Goal: Task Accomplishment & Management: Use online tool/utility

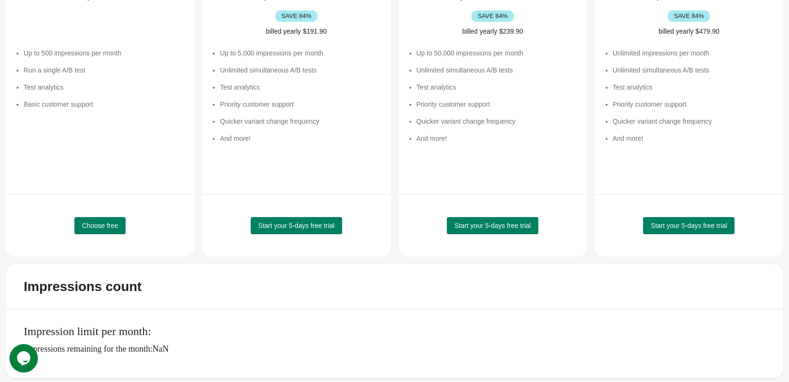
scroll to position [165, 0]
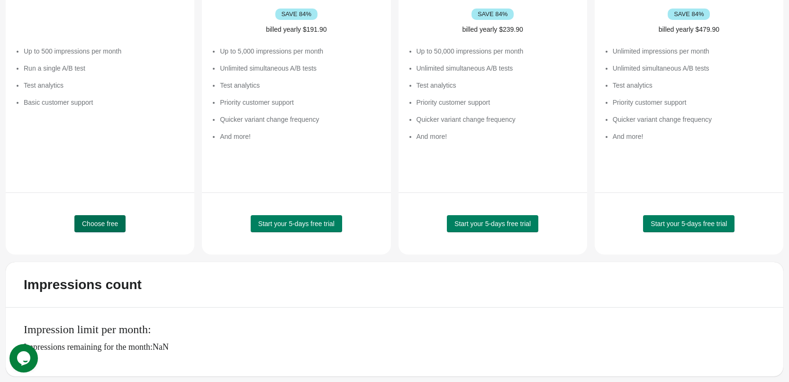
click at [99, 226] on span "Choose free" at bounding box center [100, 224] width 36 height 8
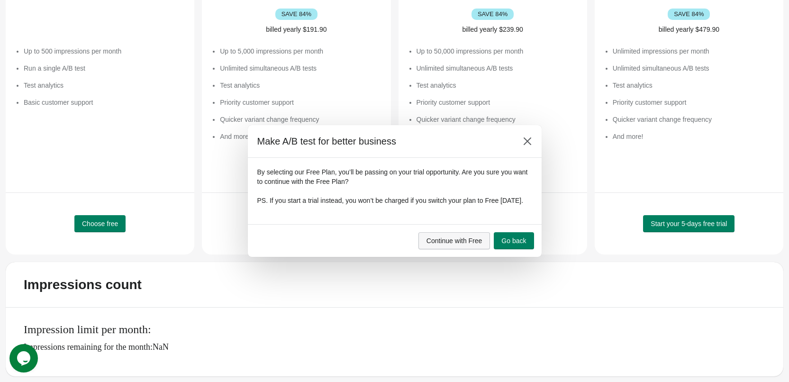
click at [468, 245] on span "Continue with Free" at bounding box center [454, 241] width 56 height 8
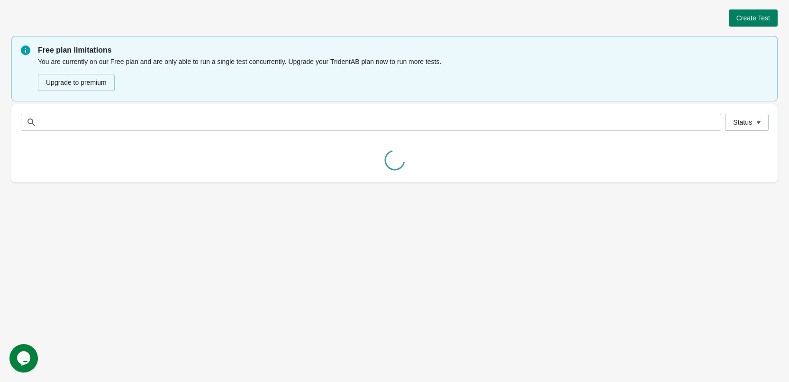
scroll to position [0, 0]
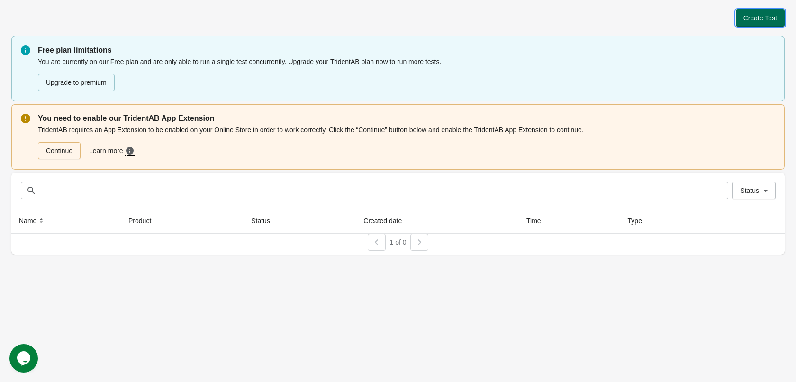
click at [752, 18] on span "Create Test" at bounding box center [761, 18] width 34 height 8
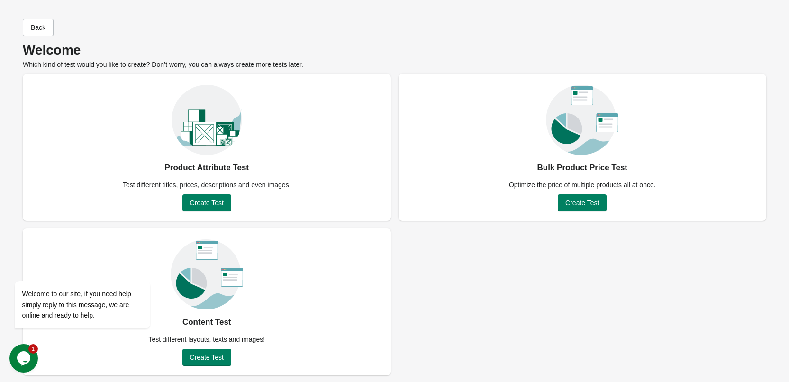
scroll to position [1, 0]
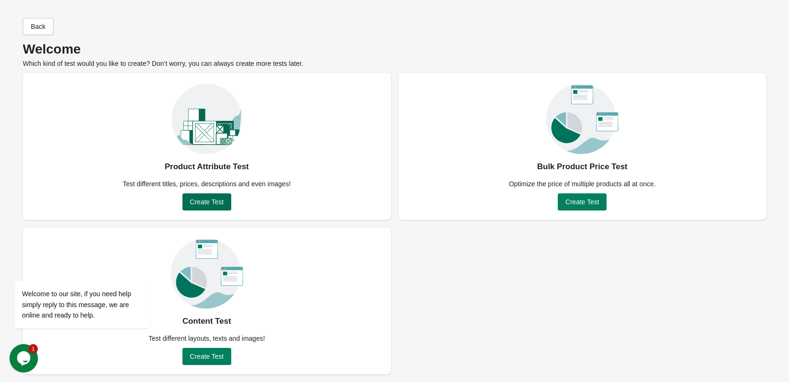
click at [205, 205] on span "Create Test" at bounding box center [207, 202] width 34 height 8
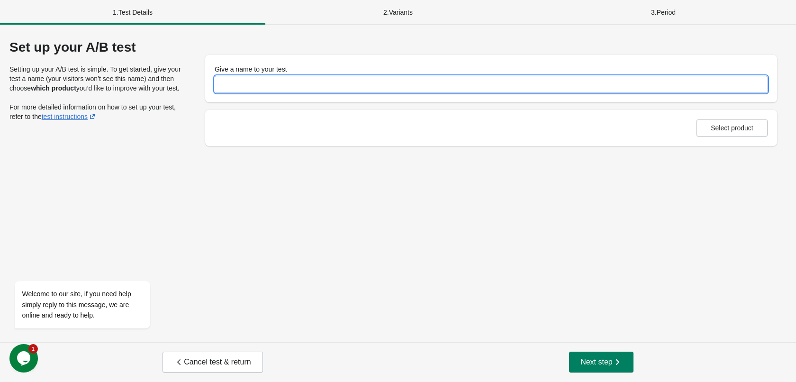
click at [287, 89] on input "Give a name to your test" at bounding box center [491, 84] width 553 height 17
type input "**********"
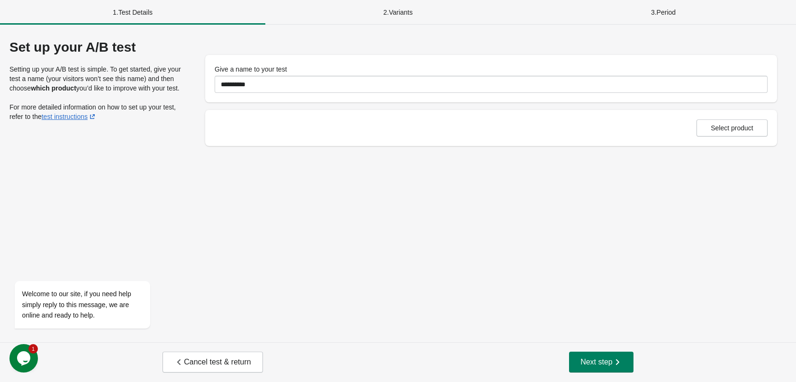
click at [567, 178] on div "**********" at bounding box center [398, 183] width 796 height 317
click at [715, 127] on span "Select product" at bounding box center [732, 128] width 43 height 8
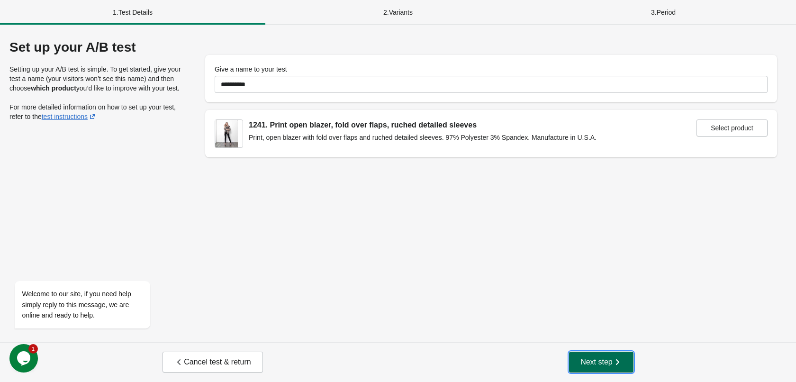
click at [582, 364] on span "Next step" at bounding box center [602, 361] width 42 height 9
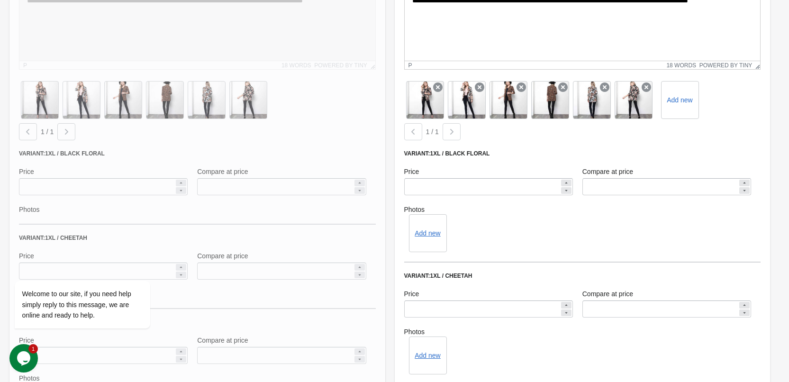
scroll to position [284, 0]
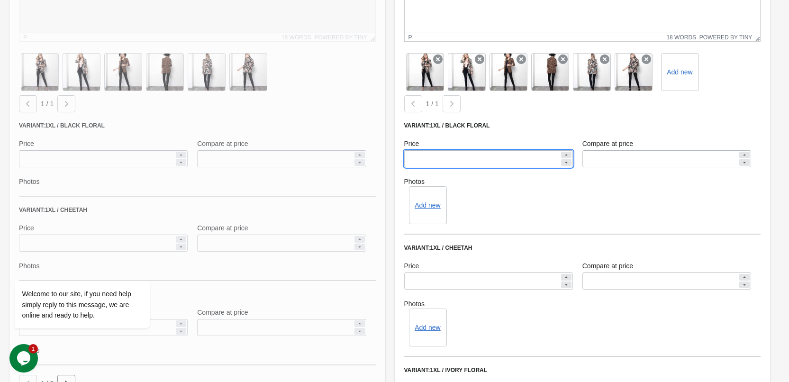
click at [503, 161] on input "*****" at bounding box center [481, 158] width 155 height 17
click at [415, 158] on input "*****" at bounding box center [481, 158] width 155 height 17
type input "*****"
click at [553, 188] on div "Add new" at bounding box center [582, 205] width 357 height 38
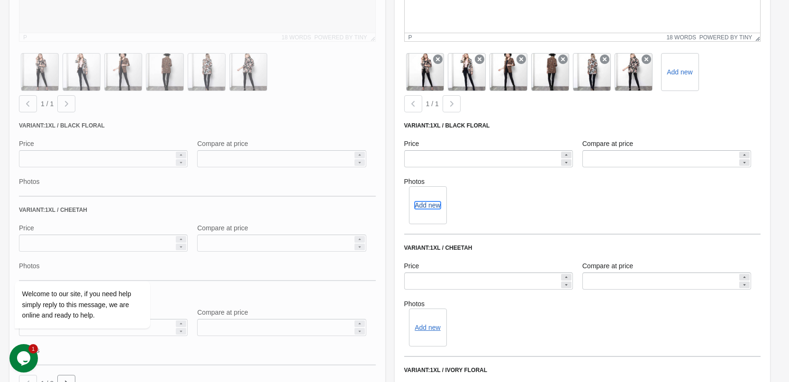
click at [427, 207] on button "Add new" at bounding box center [428, 205] width 26 height 8
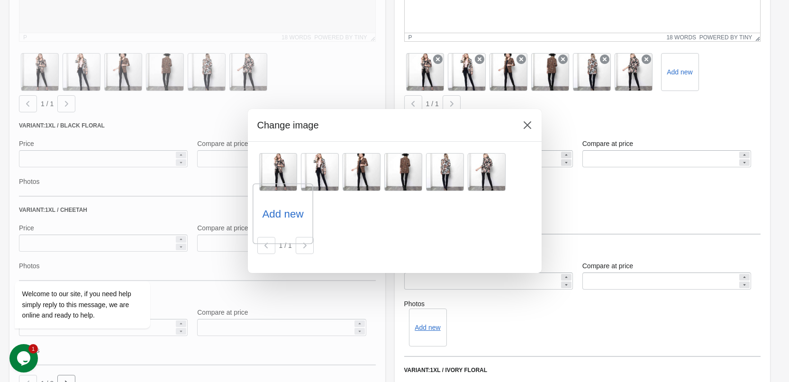
click at [277, 214] on label "Add new" at bounding box center [282, 213] width 41 height 15
click at [0, 0] on input "Add new" at bounding box center [0, 0] width 0 height 0
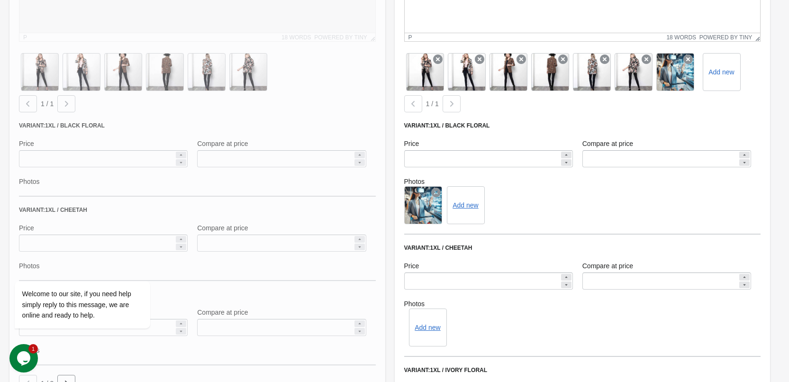
click at [543, 206] on div "Add new" at bounding box center [582, 205] width 357 height 38
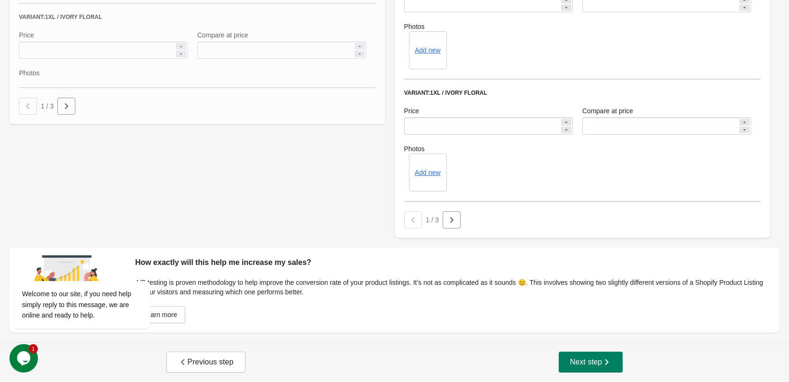
scroll to position [419, 0]
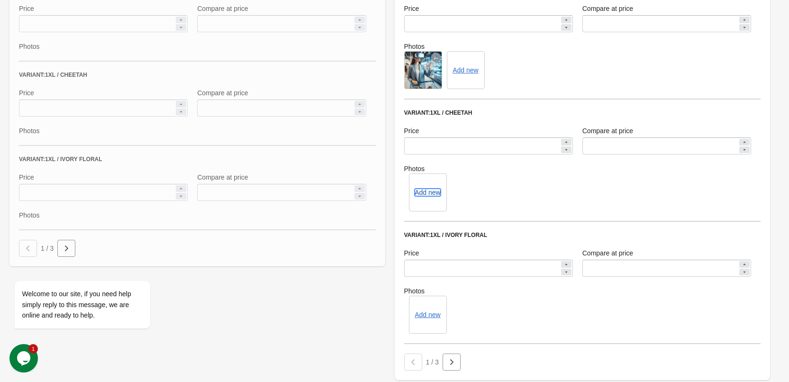
click at [427, 191] on button "Add new" at bounding box center [428, 193] width 26 height 8
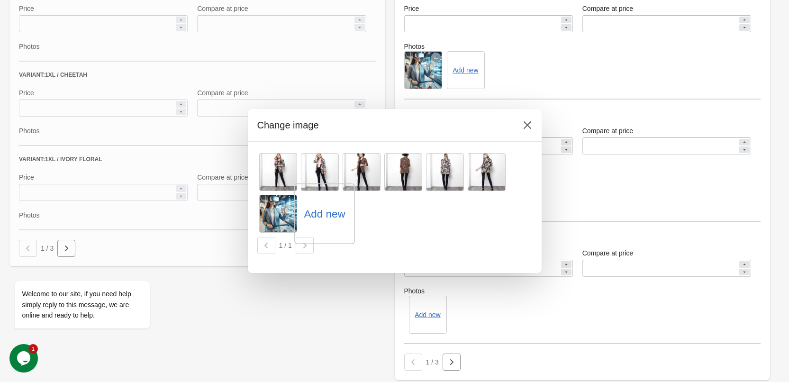
click at [318, 213] on label "Add new" at bounding box center [324, 213] width 41 height 15
click at [0, 0] on input "Add new" at bounding box center [0, 0] width 0 height 0
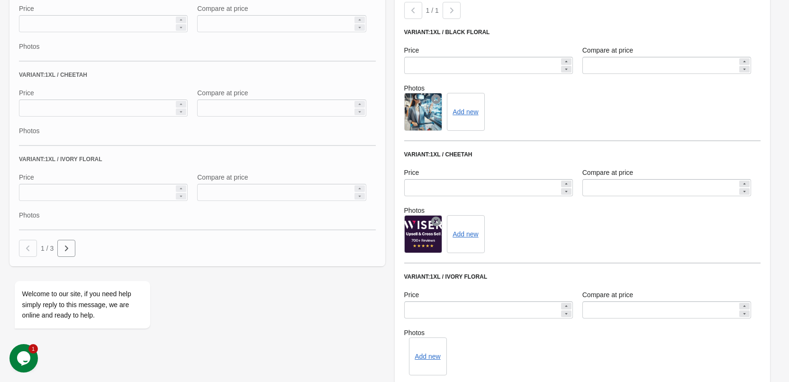
click at [534, 249] on div "Add new" at bounding box center [582, 234] width 357 height 38
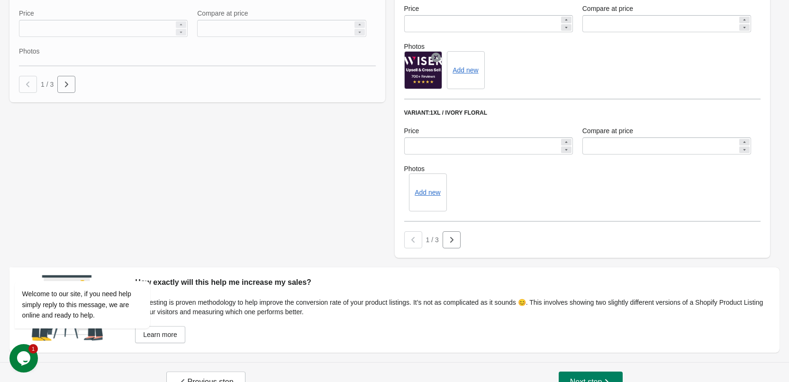
scroll to position [603, 0]
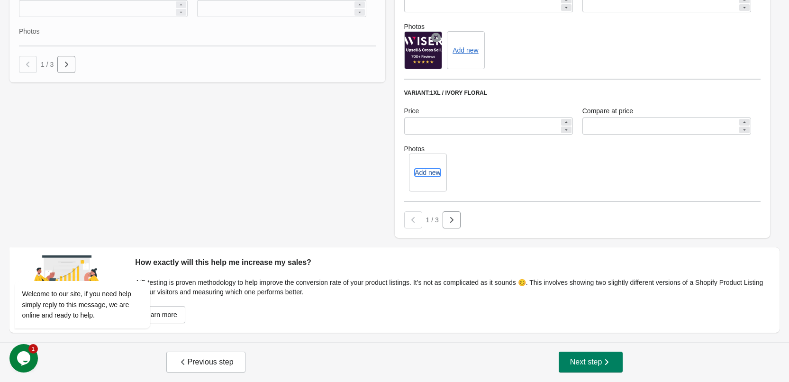
click at [433, 172] on button "Add new" at bounding box center [428, 173] width 26 height 8
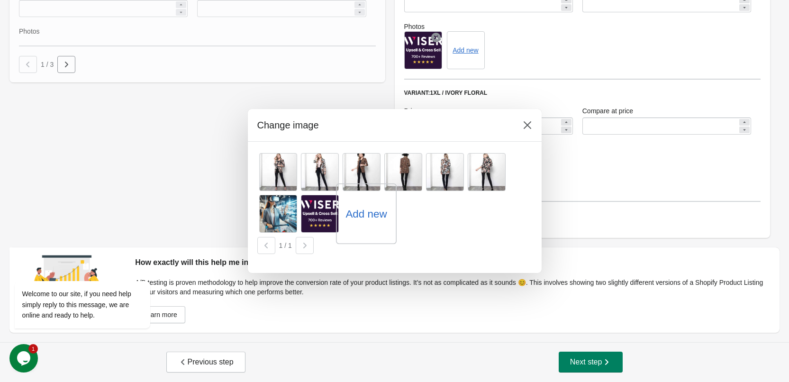
click at [361, 218] on label "Add new" at bounding box center [365, 213] width 41 height 15
click at [0, 0] on input "Add new" at bounding box center [0, 0] width 0 height 0
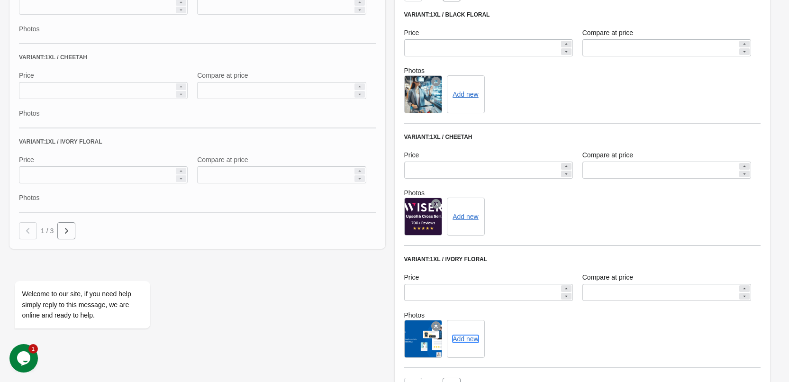
scroll to position [521, 0]
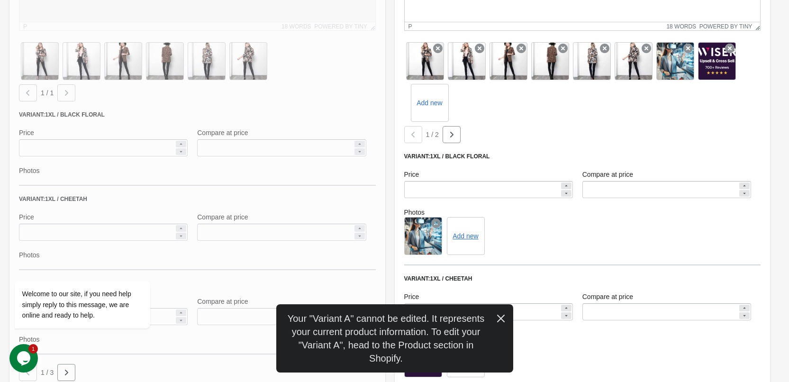
scroll to position [284, 0]
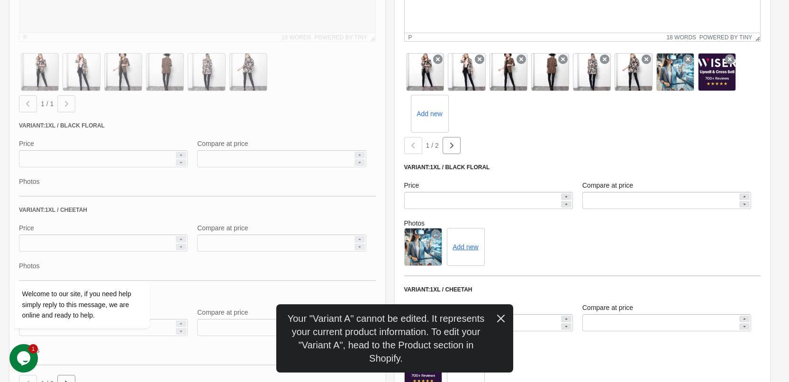
click at [500, 314] on icon "button" at bounding box center [500, 318] width 9 height 9
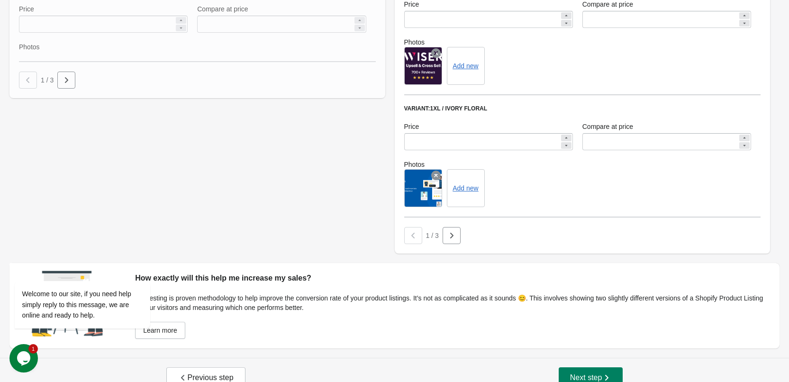
scroll to position [603, 0]
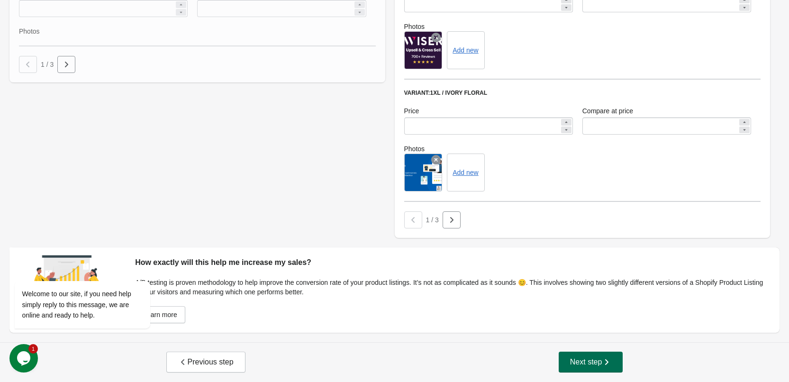
click at [590, 361] on span "Next step" at bounding box center [591, 361] width 42 height 9
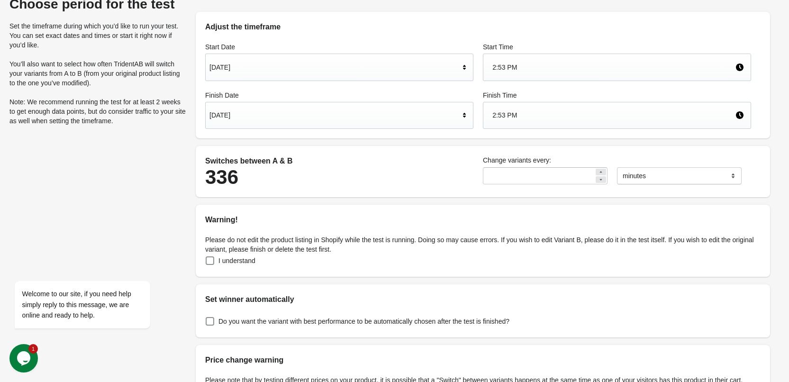
scroll to position [47, 0]
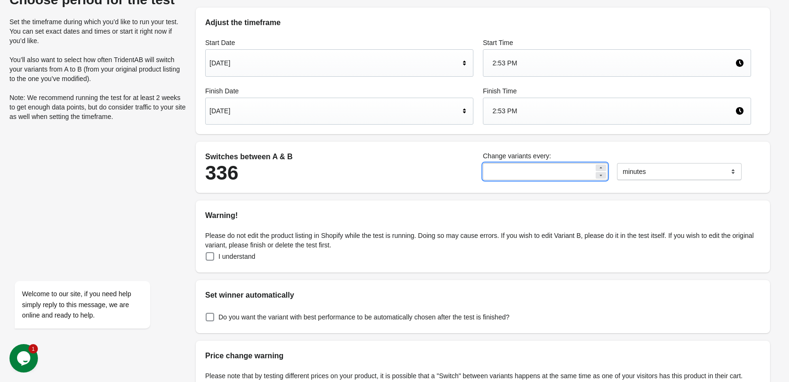
click at [508, 171] on input "**" at bounding box center [538, 171] width 111 height 17
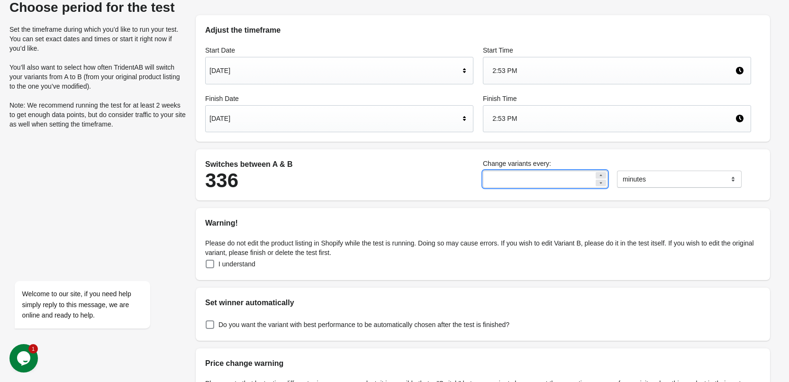
scroll to position [33, 0]
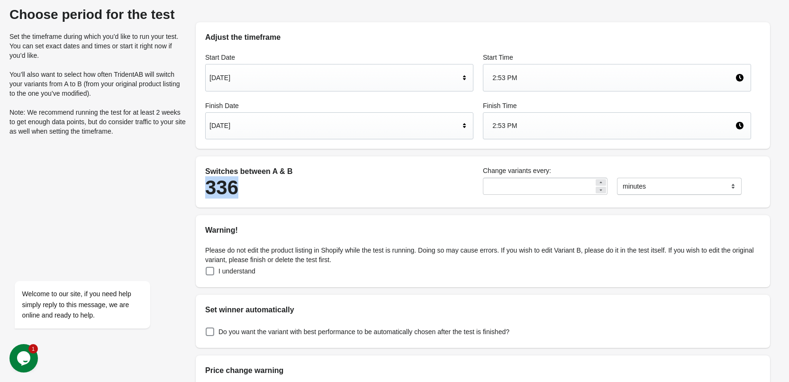
drag, startPoint x: 204, startPoint y: 185, endPoint x: 256, endPoint y: 182, distance: 52.2
click at [256, 182] on div "Switches between A & B 336" at bounding box center [339, 182] width 278 height 42
click at [600, 182] on icon at bounding box center [601, 183] width 6 height 6
click at [597, 190] on div at bounding box center [601, 190] width 10 height 7
type input "**"
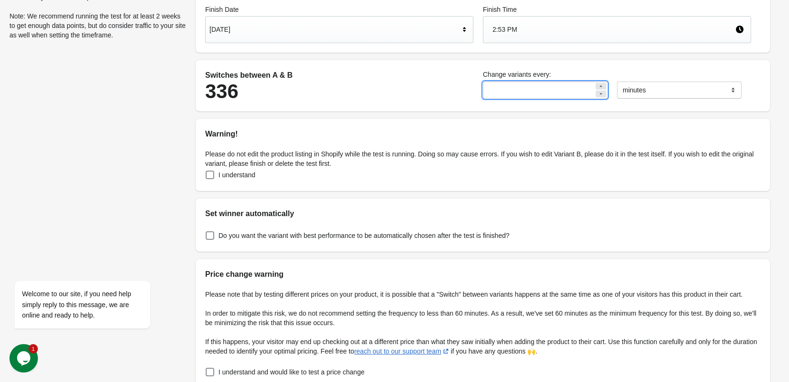
scroll to position [175, 0]
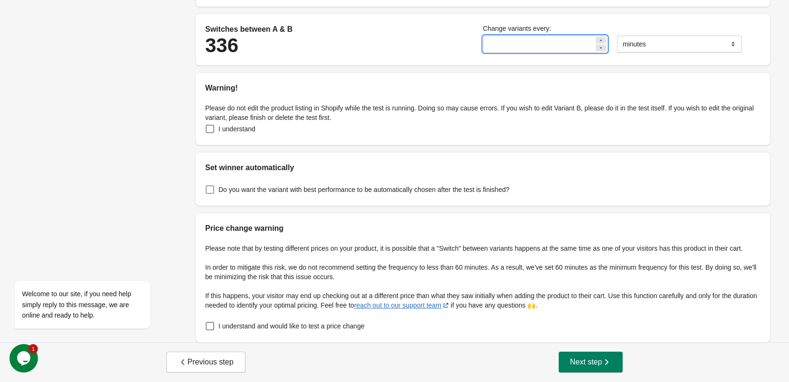
click at [211, 190] on span at bounding box center [210, 189] width 9 height 9
click at [210, 127] on span at bounding box center [210, 129] width 9 height 9
click at [208, 326] on span at bounding box center [210, 326] width 9 height 9
click at [587, 362] on span "Next step" at bounding box center [591, 361] width 42 height 9
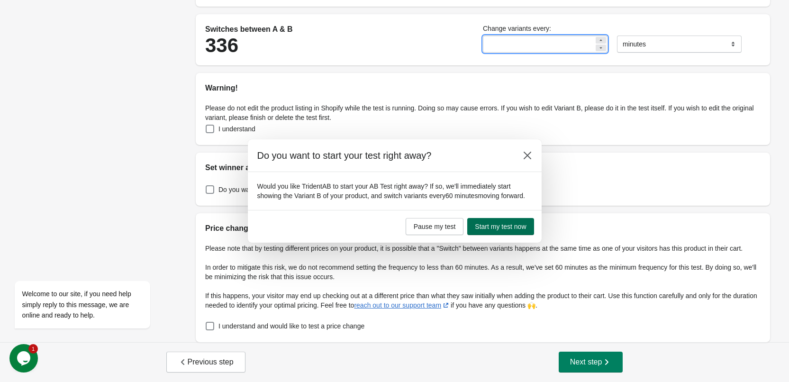
click at [487, 231] on button "Start my test now" at bounding box center [500, 226] width 66 height 17
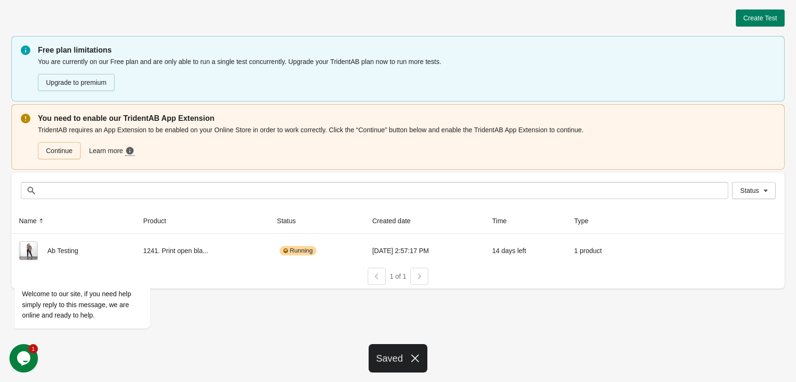
click at [232, 310] on div "Create Test Free plan limitations You are currently on our Free plan and are on…" at bounding box center [398, 191] width 796 height 382
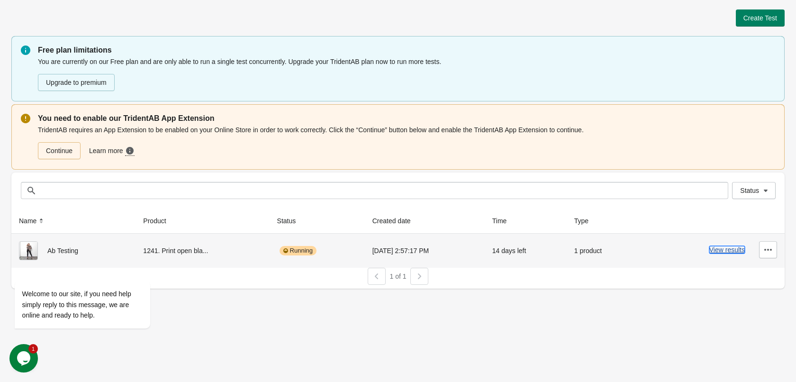
click at [728, 253] on button "View results" at bounding box center [727, 250] width 36 height 8
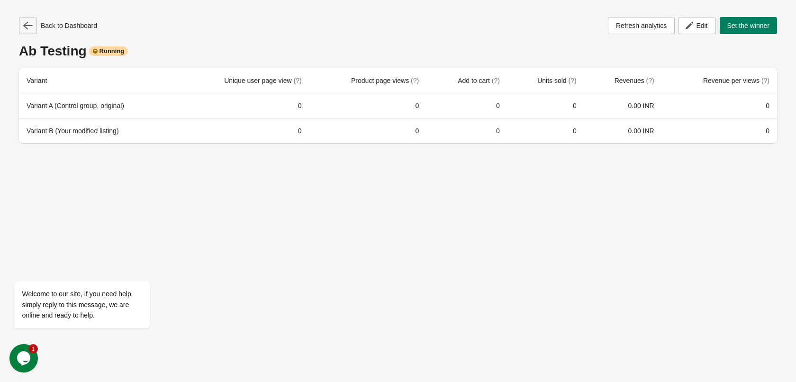
click at [28, 25] on icon "button" at bounding box center [27, 25] width 9 height 9
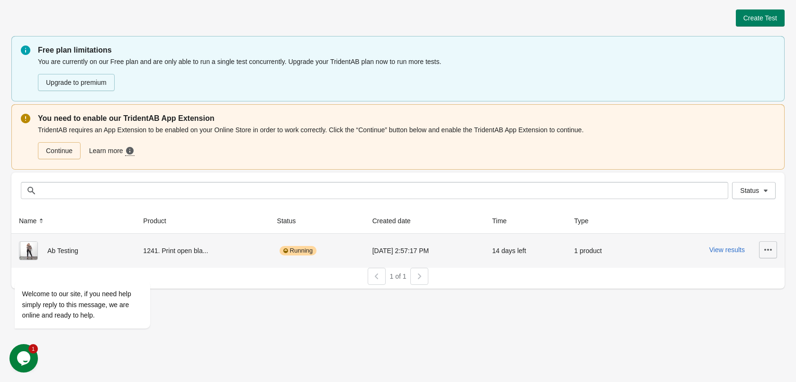
click at [765, 251] on icon "button" at bounding box center [767, 249] width 9 height 9
click at [743, 291] on span "View Product Page" at bounding box center [741, 293] width 56 height 9
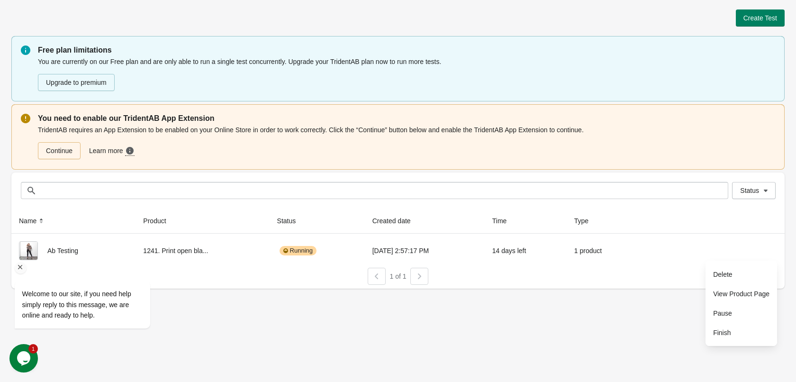
click at [170, 252] on div "Welcome to our site, if you need help simply reply to this message, we are onli…" at bounding box center [94, 265] width 171 height 144
click at [754, 188] on span "Status" at bounding box center [749, 191] width 19 height 8
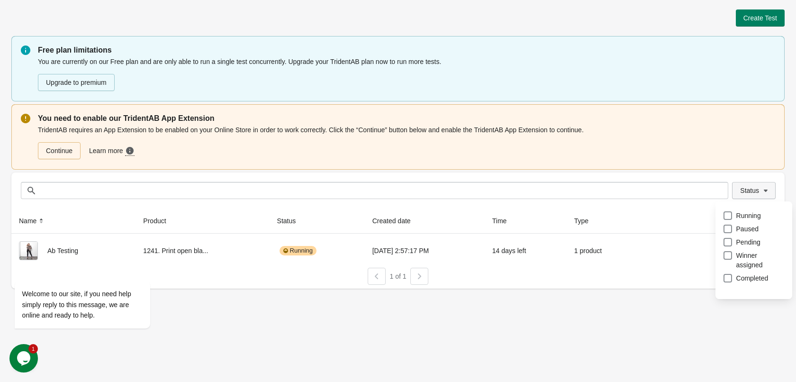
click at [753, 188] on span "Status" at bounding box center [749, 191] width 19 height 8
click at [712, 163] on div "You need to enable our TridentAB App Extension TridentAB requires an App Extens…" at bounding box center [397, 136] width 773 height 65
click at [504, 128] on div "TridentAB requires an App Extension to be enabled on your Online Store in order…" at bounding box center [406, 142] width 737 height 36
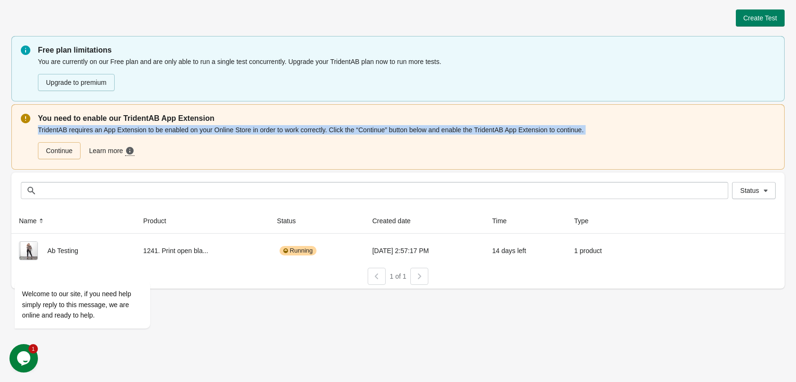
click at [504, 128] on div "TridentAB requires an App Extension to be enabled on your Online Store in order…" at bounding box center [406, 142] width 737 height 36
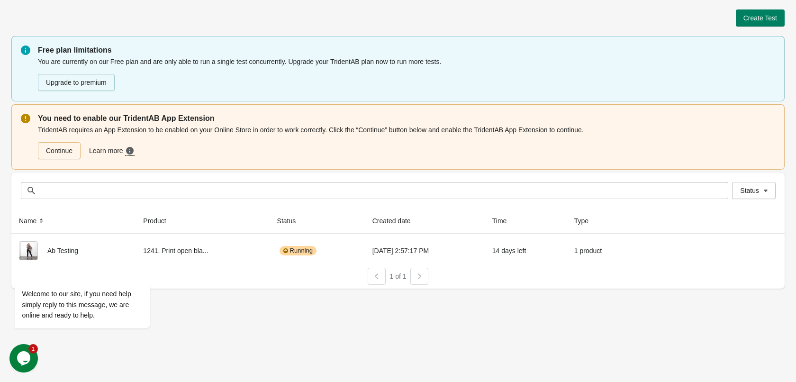
click at [456, 168] on div "You need to enable our TridentAB App Extension TridentAB requires an App Extens…" at bounding box center [397, 136] width 773 height 65
click at [53, 152] on link "Continue" at bounding box center [59, 150] width 43 height 17
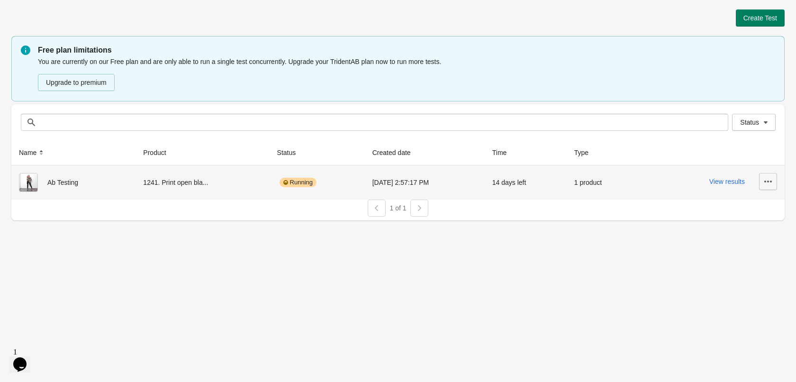
click at [765, 185] on icon "button" at bounding box center [767, 181] width 9 height 9
click at [727, 227] on span "View Product Page" at bounding box center [741, 225] width 56 height 9
click at [59, 180] on div "Ab Testing" at bounding box center [73, 182] width 109 height 19
click at [734, 182] on button "View results" at bounding box center [727, 182] width 36 height 8
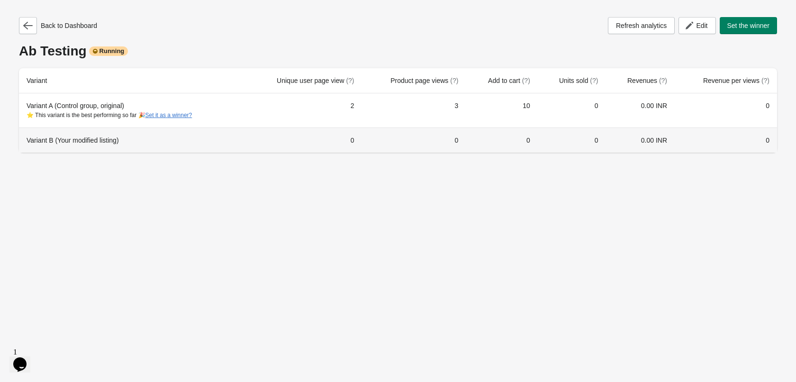
click at [86, 140] on div "Variant B (Your modified listing)" at bounding box center [132, 140] width 211 height 9
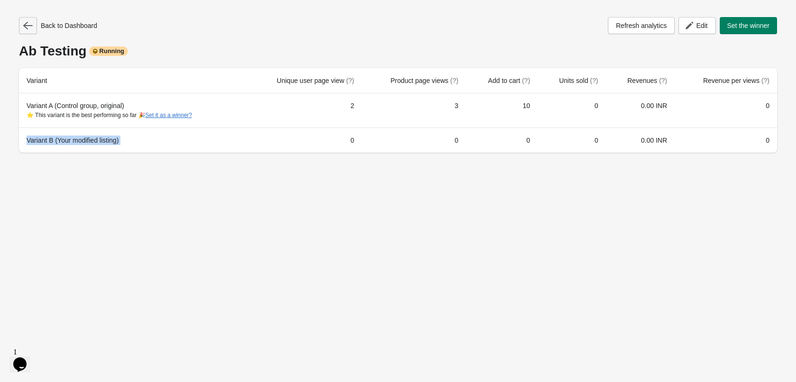
click at [36, 22] on button "button" at bounding box center [28, 25] width 18 height 17
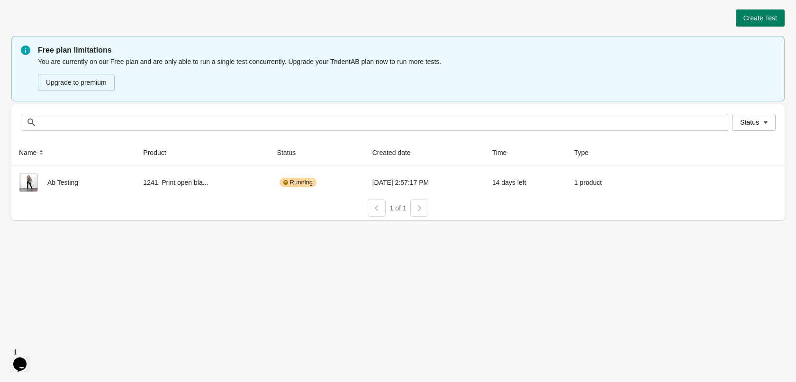
click at [373, 208] on div at bounding box center [377, 208] width 18 height 17
click at [421, 209] on div at bounding box center [419, 208] width 18 height 17
click at [420, 209] on div at bounding box center [419, 208] width 18 height 17
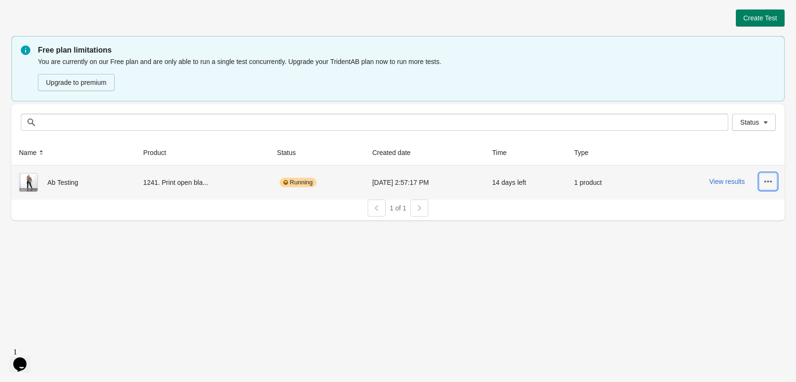
click at [764, 176] on button "button" at bounding box center [768, 181] width 18 height 17
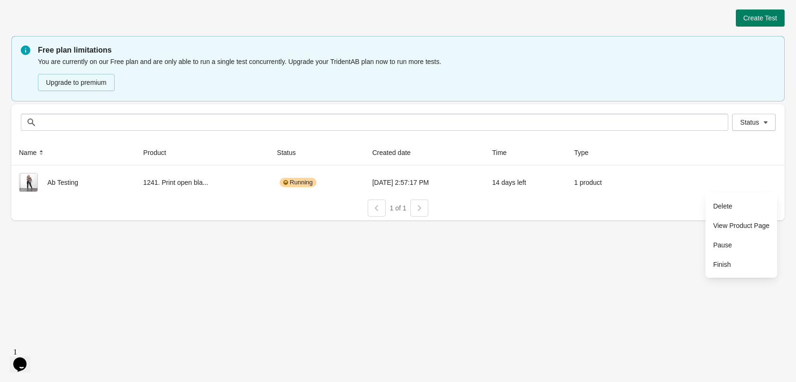
click at [599, 234] on div "Create Test Free plan limitations You are currently on our Free plan and are on…" at bounding box center [398, 191] width 796 height 382
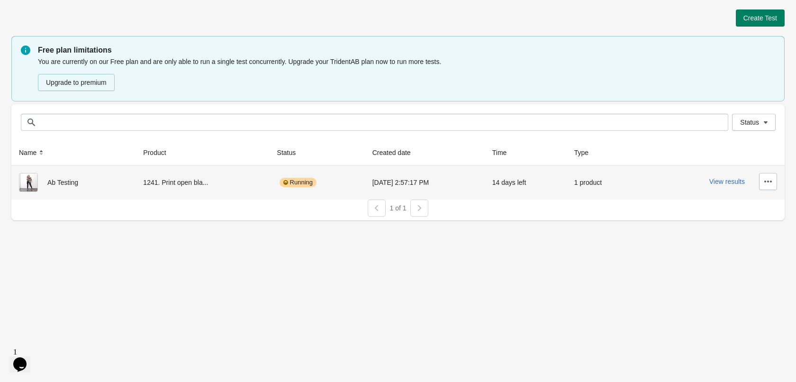
click at [58, 183] on div "Ab Testing" at bounding box center [73, 182] width 109 height 19
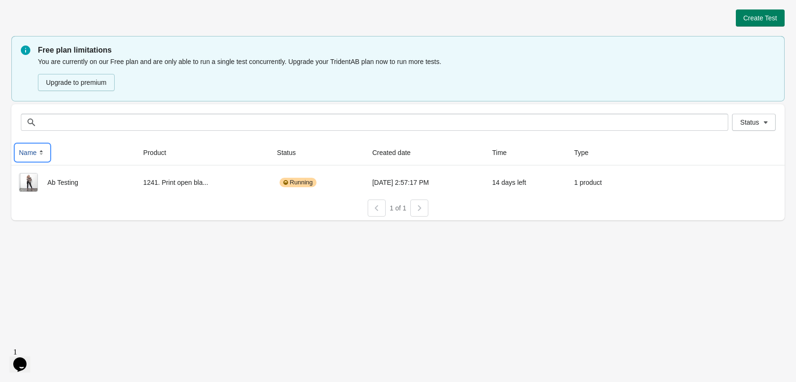
click at [36, 149] on button "Name" at bounding box center [32, 152] width 35 height 17
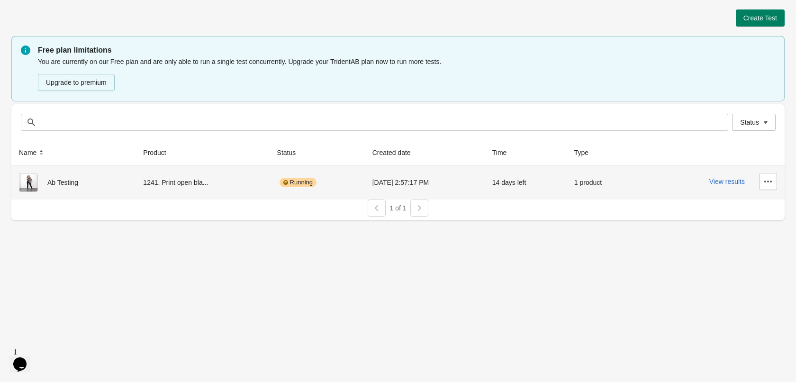
click at [286, 185] on div "Running" at bounding box center [298, 182] width 37 height 9
click at [727, 182] on button "View results" at bounding box center [727, 182] width 36 height 8
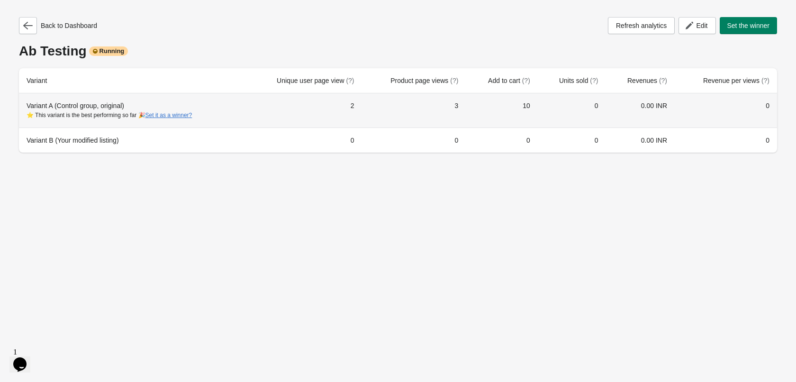
click at [530, 108] on td "10" at bounding box center [502, 110] width 72 height 34
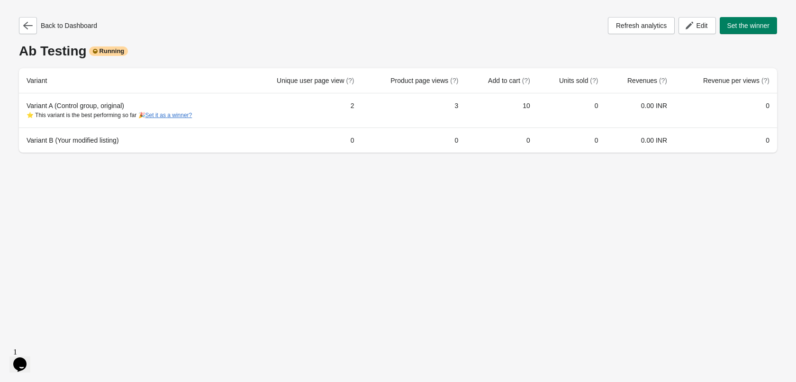
click at [490, 200] on div "Back to Dashboard Refresh analytics Edit Set the winner Ab Testing Running Vari…" at bounding box center [398, 191] width 796 height 382
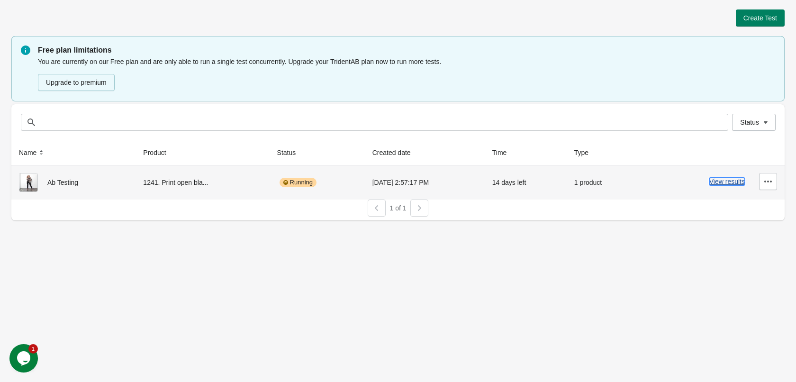
click at [722, 181] on button "View results" at bounding box center [727, 182] width 36 height 8
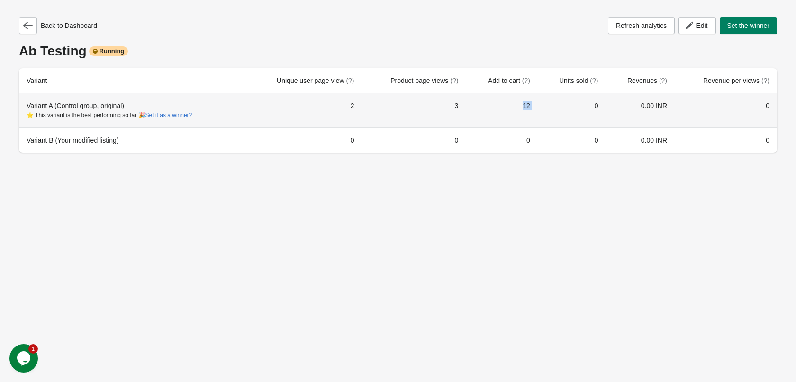
drag, startPoint x: 523, startPoint y: 100, endPoint x: 546, endPoint y: 109, distance: 25.3
click at [546, 109] on tr "Variant A (Control group, original) ⭐ This variant is the best performing so fa…" at bounding box center [398, 110] width 758 height 34
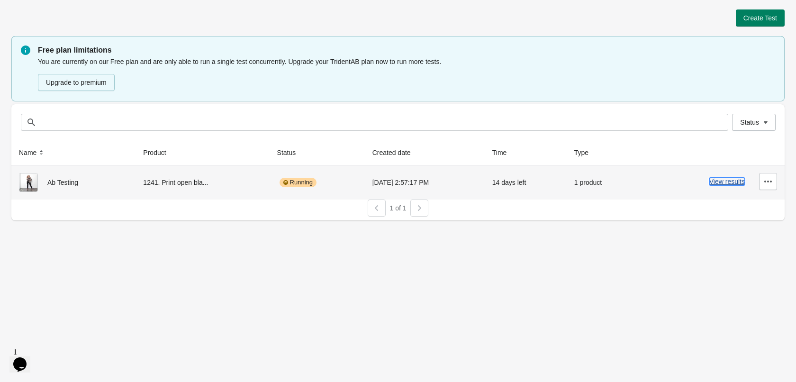
click at [719, 183] on button "View results" at bounding box center [727, 182] width 36 height 8
click at [727, 181] on button "View results" at bounding box center [727, 182] width 36 height 8
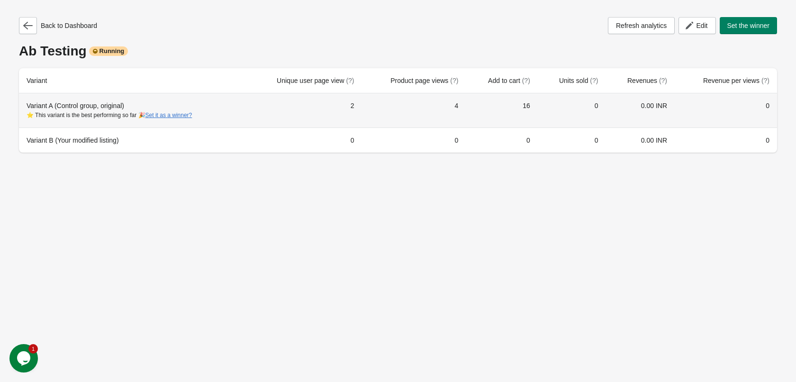
click at [529, 105] on td "16" at bounding box center [502, 110] width 72 height 34
click at [460, 108] on td "4" at bounding box center [414, 110] width 104 height 34
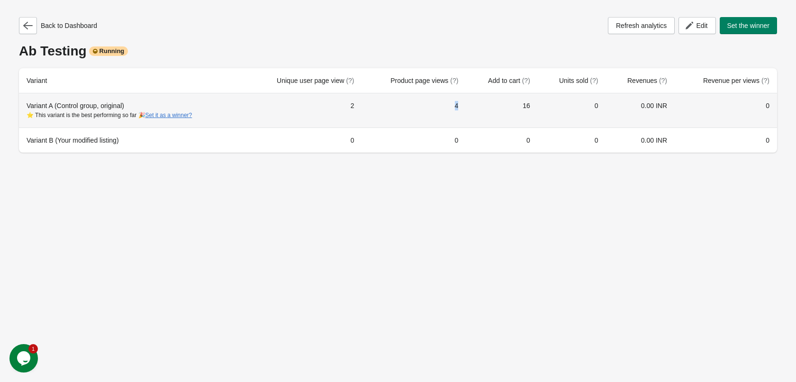
click at [460, 108] on td "4" at bounding box center [414, 110] width 104 height 34
click at [354, 106] on td "2" at bounding box center [303, 110] width 116 height 34
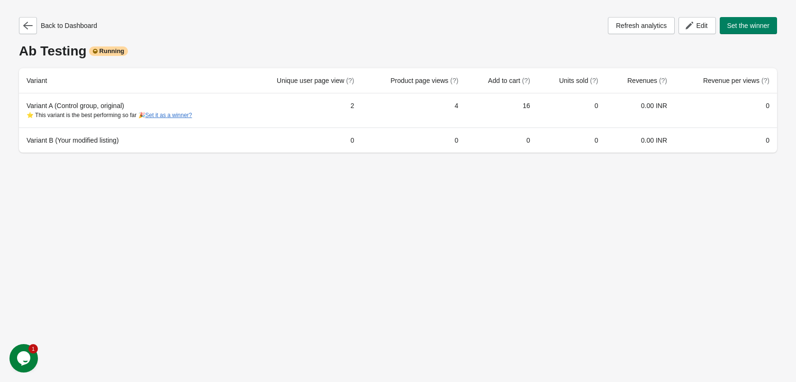
click at [490, 208] on div "Back to Dashboard Refresh analytics Edit Set the winner Ab Testing Running Vari…" at bounding box center [398, 191] width 796 height 382
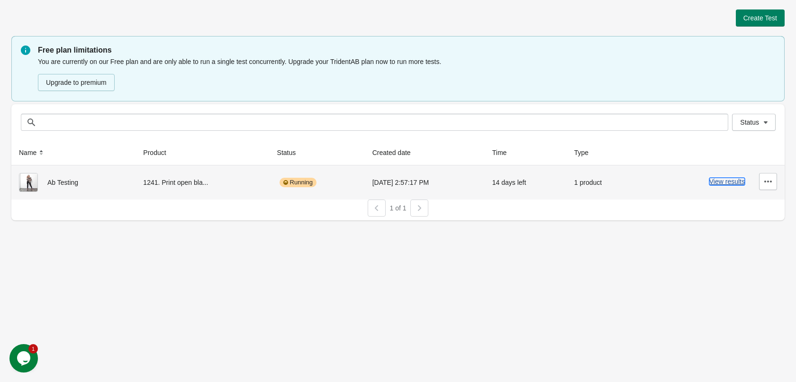
click at [735, 183] on button "View results" at bounding box center [727, 182] width 36 height 8
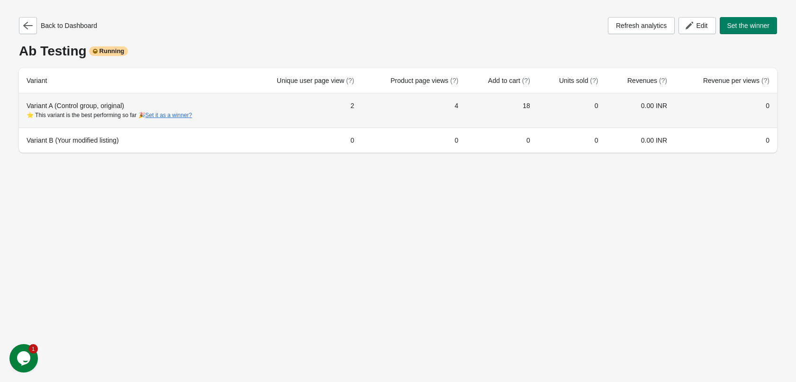
click at [537, 105] on td "18" at bounding box center [502, 110] width 72 height 34
